Goal: Task Accomplishment & Management: Use online tool/utility

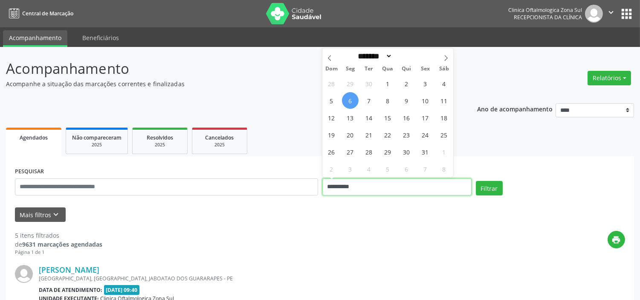
click at [384, 189] on input "**********" at bounding box center [396, 186] width 149 height 17
click at [391, 122] on span "15" at bounding box center [387, 117] width 17 height 17
type input "**********"
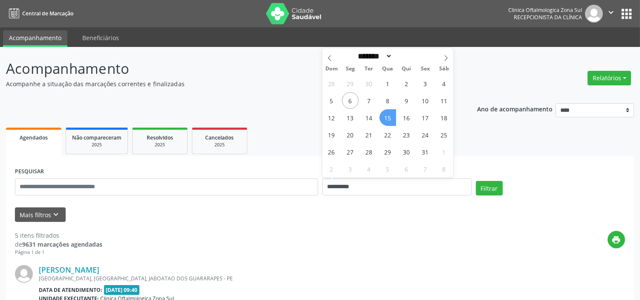
click at [391, 122] on span "15" at bounding box center [387, 117] width 17 height 17
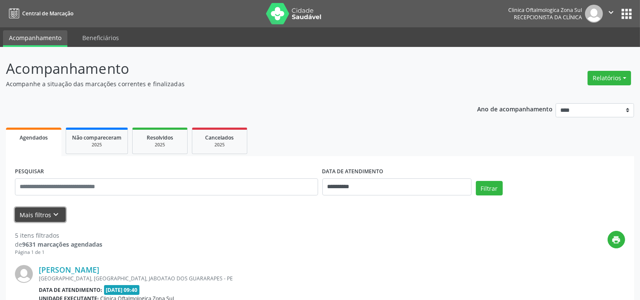
click at [55, 211] on icon "keyboard_arrow_down" at bounding box center [56, 214] width 9 height 9
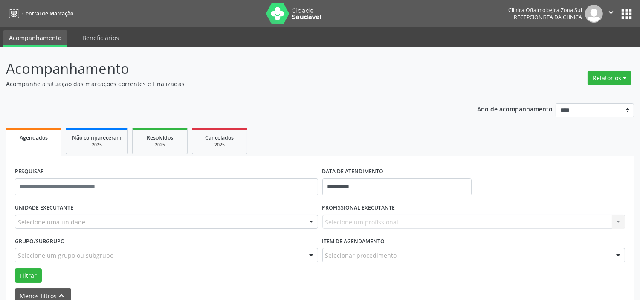
click at [382, 215] on div "Selecione um profissional Nenhum resultado encontrado para: " " Não há nenhuma …" at bounding box center [473, 221] width 303 height 14
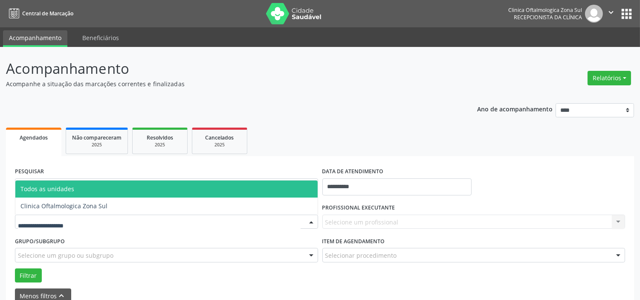
drag, startPoint x: 150, startPoint y: 214, endPoint x: 134, endPoint y: 220, distance: 17.1
click at [150, 214] on div at bounding box center [166, 221] width 303 height 14
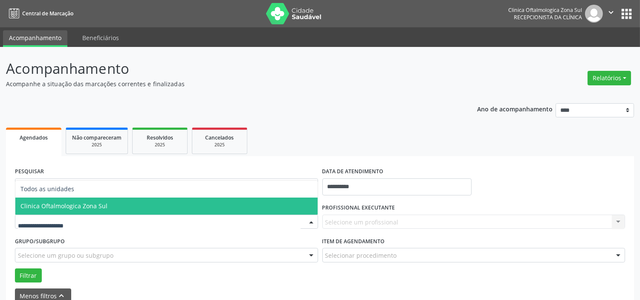
click at [104, 203] on span "Clinica Oftalmologica Zona Sul" at bounding box center [166, 205] width 302 height 17
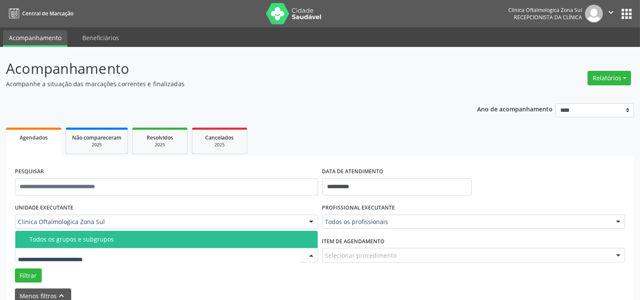
click at [105, 237] on div "Todos os grupos e subgrupos" at bounding box center [170, 239] width 283 height 7
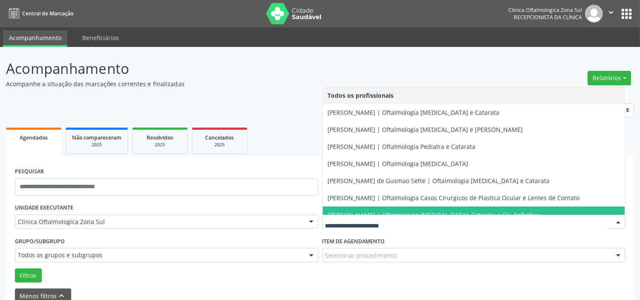
click at [363, 208] on span "[PERSON_NAME] | Oftalmologia [MEDICAL_DATA], Catarata e Cir. Refrativa" at bounding box center [474, 214] width 302 height 17
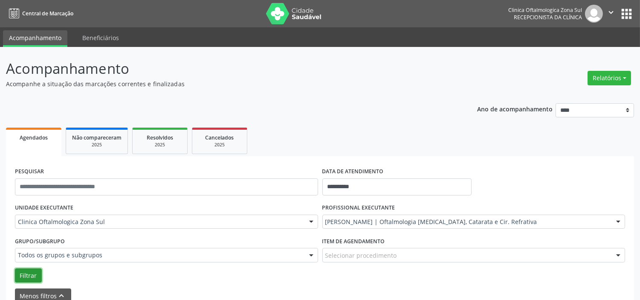
click at [26, 270] on button "Filtrar" at bounding box center [28, 275] width 27 height 14
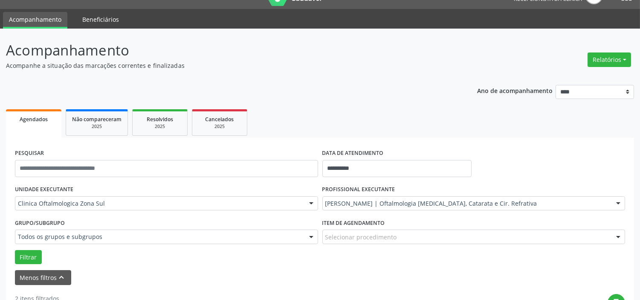
scroll to position [13, 0]
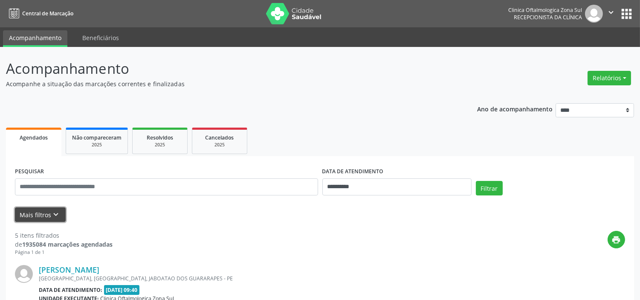
click at [63, 218] on button "Mais filtros keyboard_arrow_down" at bounding box center [40, 214] width 51 height 15
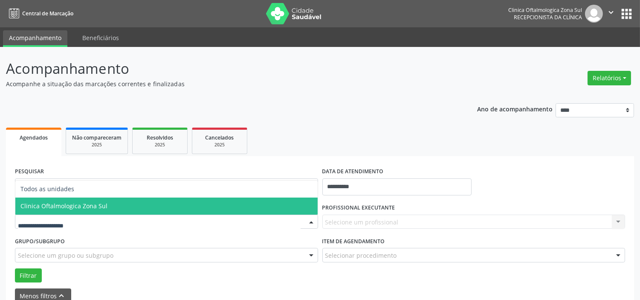
click at [87, 207] on span "Clinica Oftalmologica Zona Sul" at bounding box center [63, 206] width 87 height 8
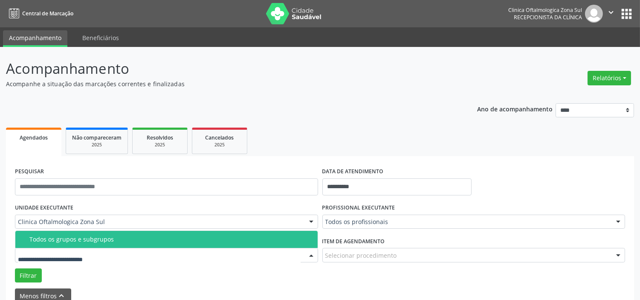
click at [113, 231] on span "Todos os grupos e subgrupos" at bounding box center [166, 239] width 302 height 17
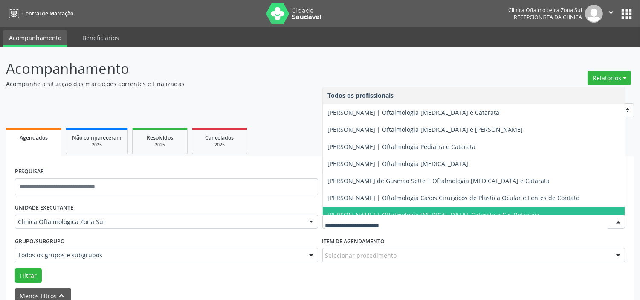
click at [361, 211] on span "[PERSON_NAME] | Oftalmologia [MEDICAL_DATA], Catarata e Cir. Refrativa" at bounding box center [434, 215] width 212 height 8
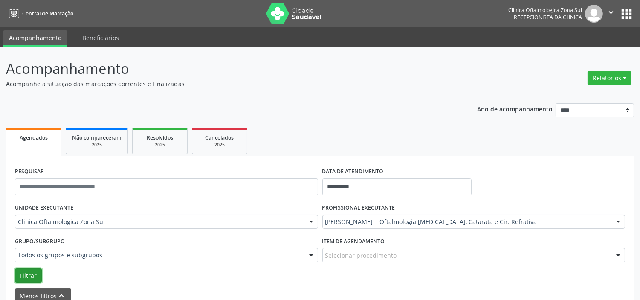
click at [24, 274] on button "Filtrar" at bounding box center [28, 275] width 27 height 14
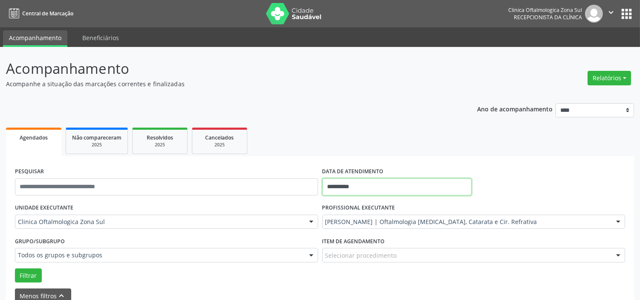
click at [379, 185] on input "**********" at bounding box center [396, 186] width 149 height 17
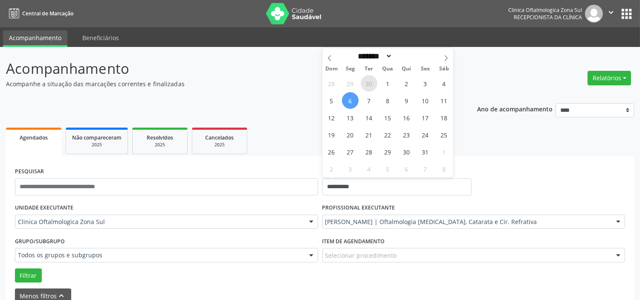
click at [365, 87] on span "30" at bounding box center [369, 83] width 17 height 17
type input "**********"
click at [365, 87] on span "30" at bounding box center [369, 83] width 17 height 17
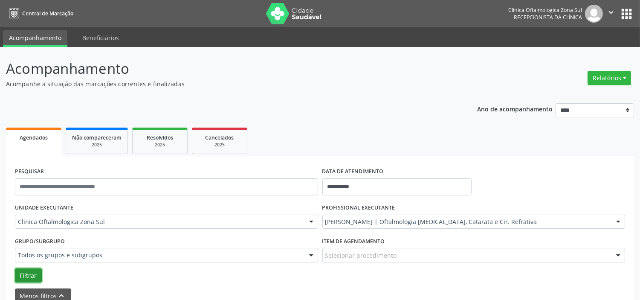
click at [24, 278] on button "Filtrar" at bounding box center [28, 275] width 27 height 14
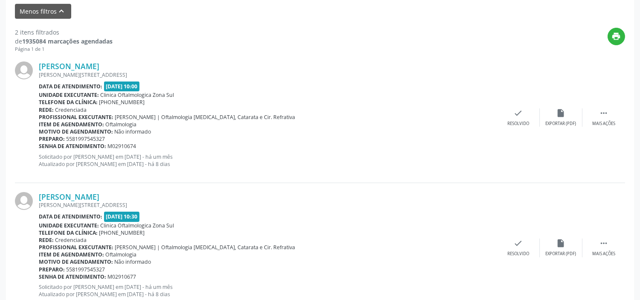
scroll to position [312, 0]
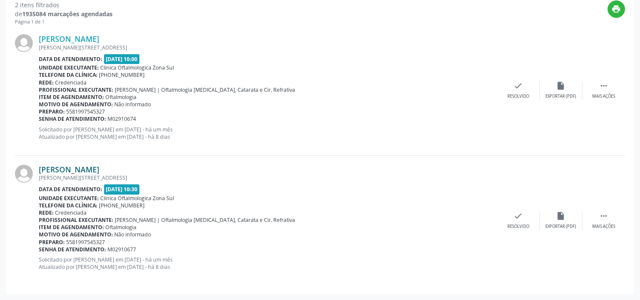
click at [99, 168] on link "Felipe Barros Crisostomo" at bounding box center [69, 169] width 61 height 9
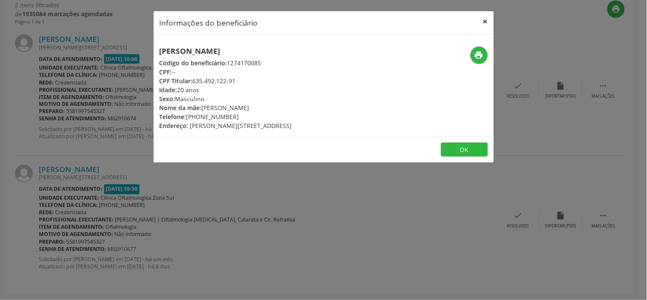
click at [486, 18] on button "×" at bounding box center [485, 21] width 17 height 21
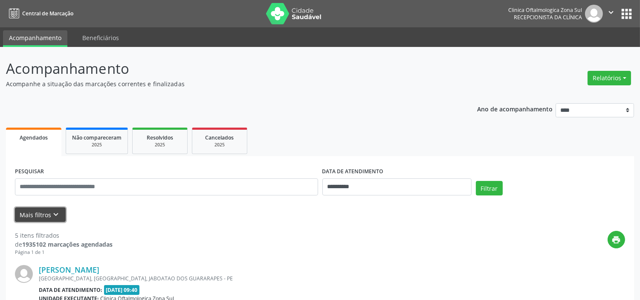
click at [50, 220] on button "Mais filtros keyboard_arrow_down" at bounding box center [40, 214] width 51 height 15
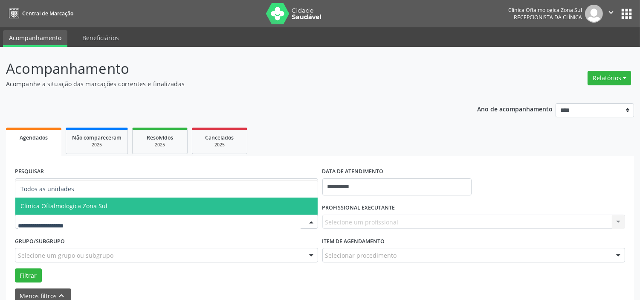
click at [77, 207] on span "Clinica Oftalmologica Zona Sul" at bounding box center [63, 206] width 87 height 8
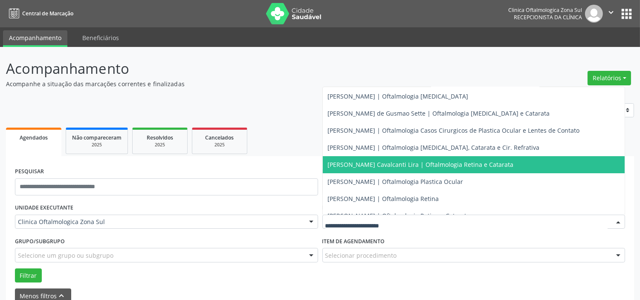
scroll to position [77, 0]
